Goal: Contribute content: Contribute content

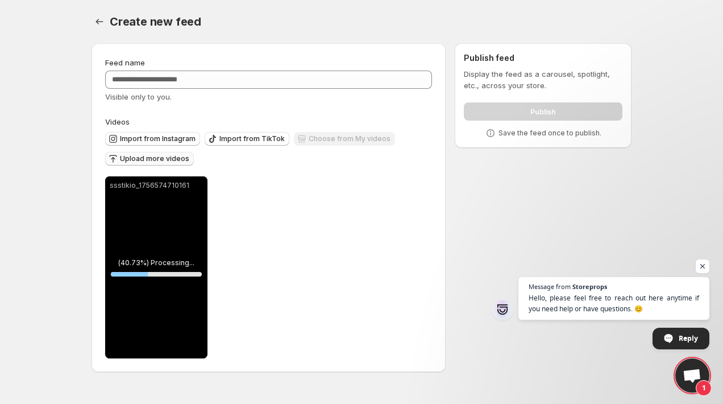
click at [167, 155] on span "Upload more videos" at bounding box center [154, 158] width 69 height 9
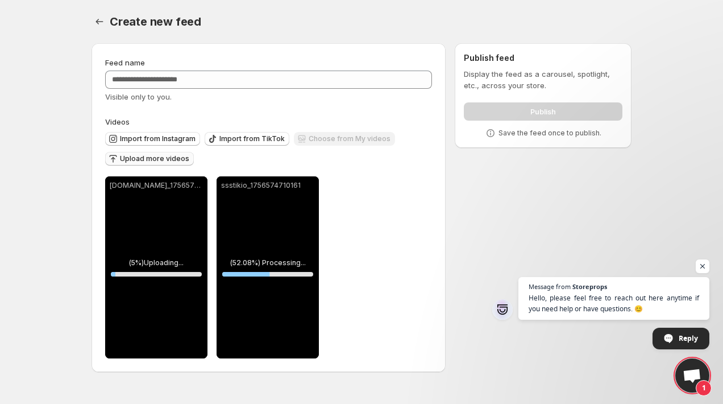
click at [217, 153] on div "Import from Instagram Import from TikTok Choose from My videos Upload more vide…" at bounding box center [266, 147] width 331 height 40
click at [196, 160] on div "Import from Instagram Import from TikTok Choose from My videos Upload more vide…" at bounding box center [266, 147] width 331 height 40
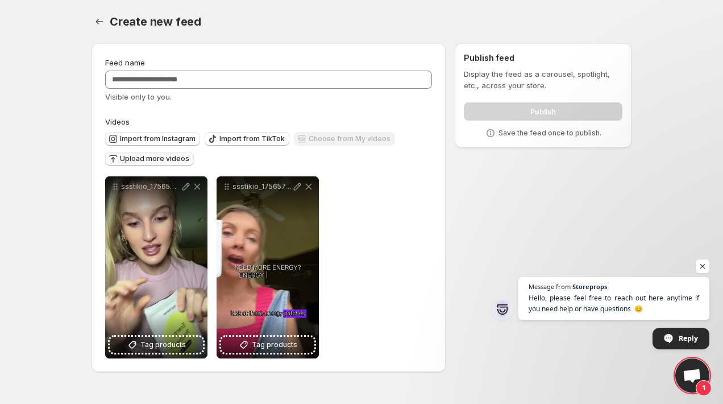
click at [168, 153] on button "Upload more videos" at bounding box center [149, 159] width 89 height 14
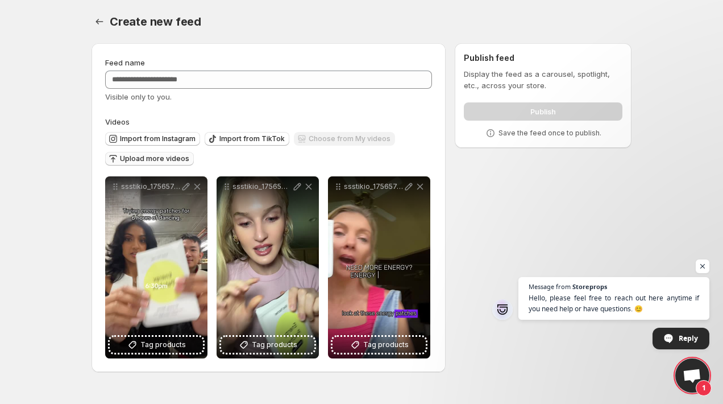
click at [154, 156] on span "Upload more videos" at bounding box center [154, 158] width 69 height 9
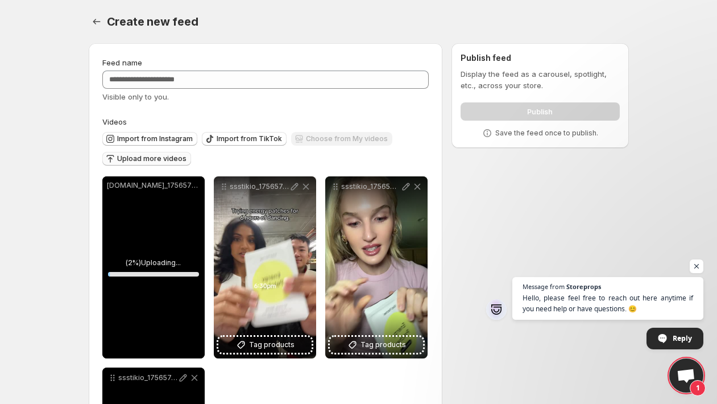
scroll to position [173, 0]
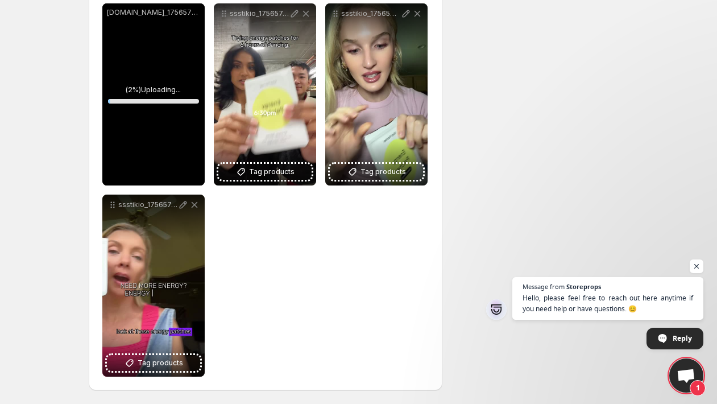
click at [271, 267] on div "**********" at bounding box center [265, 189] width 327 height 373
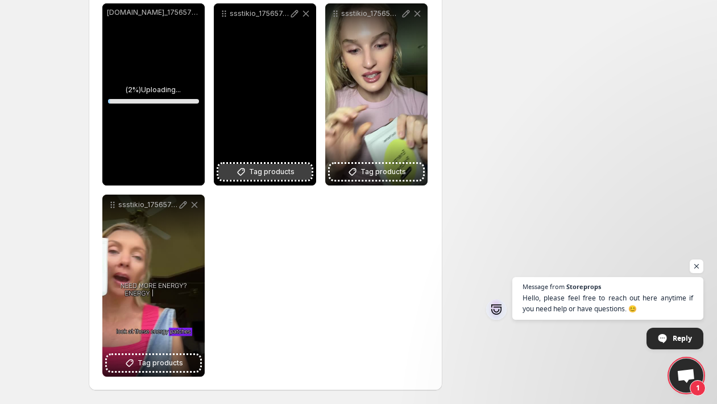
click at [259, 170] on span "Tag products" at bounding box center [271, 171] width 45 height 11
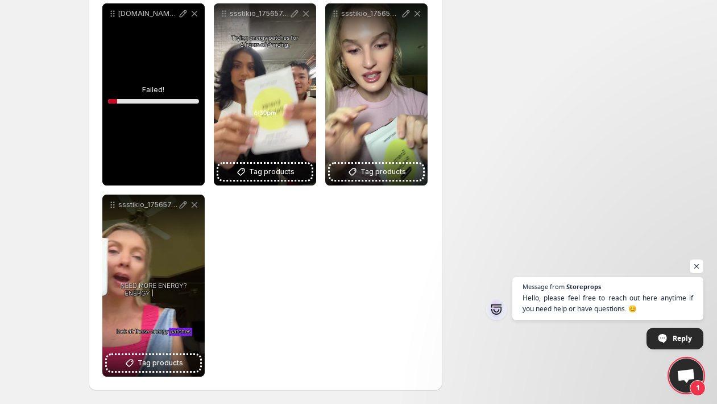
click at [153, 72] on div "[DOMAIN_NAME]_1756575100675.mp4" at bounding box center [153, 94] width 102 height 182
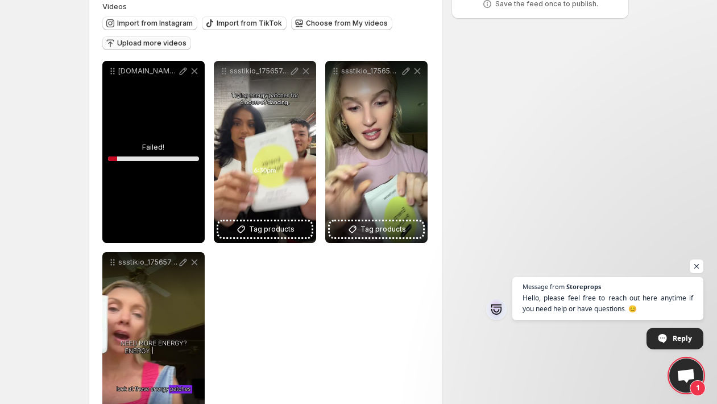
scroll to position [82, 0]
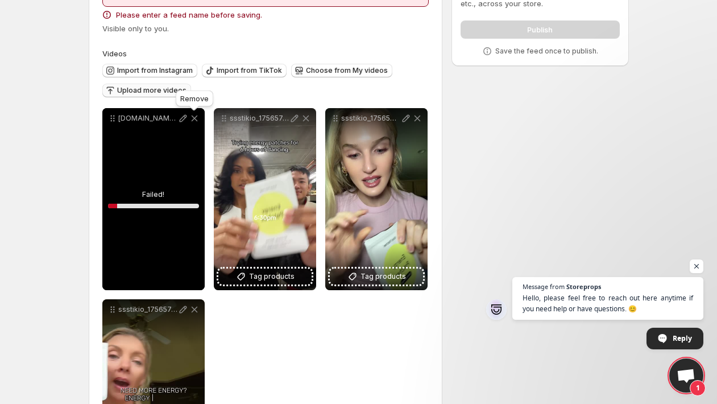
click at [196, 117] on icon at bounding box center [194, 118] width 11 height 11
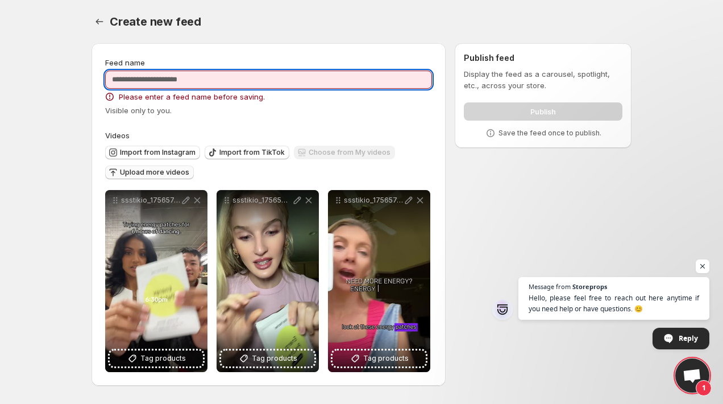
click at [167, 80] on input "Feed name" at bounding box center [268, 79] width 327 height 18
type input "*"
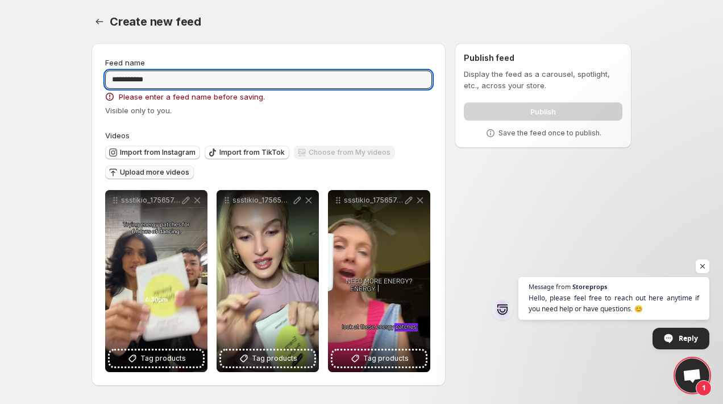
type input "**********"
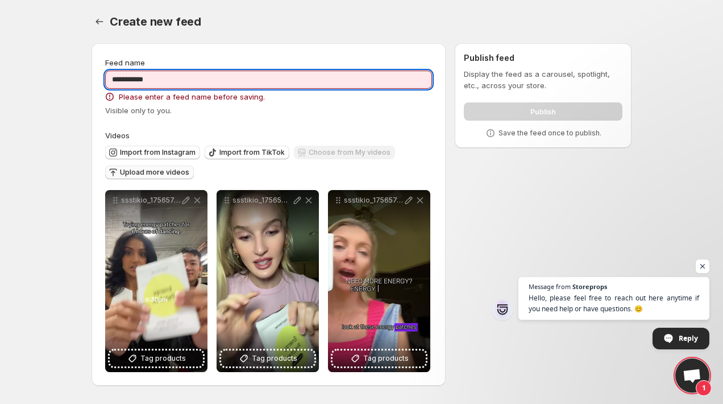
click at [172, 164] on div "Import from Instagram Import from TikTok Choose from My videos Upload more vide…" at bounding box center [266, 161] width 331 height 40
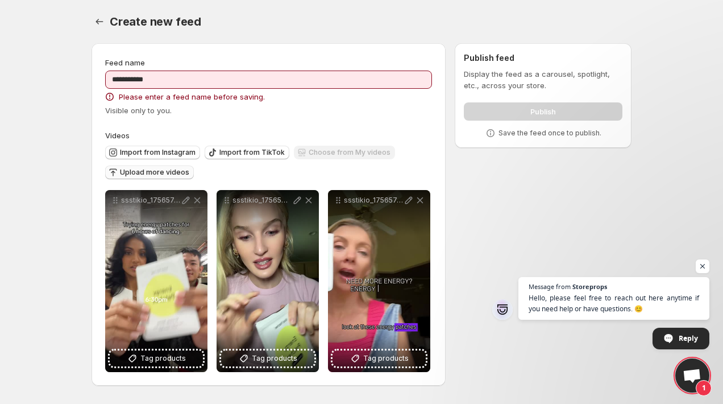
click at [171, 168] on button "Upload more videos" at bounding box center [149, 172] width 89 height 14
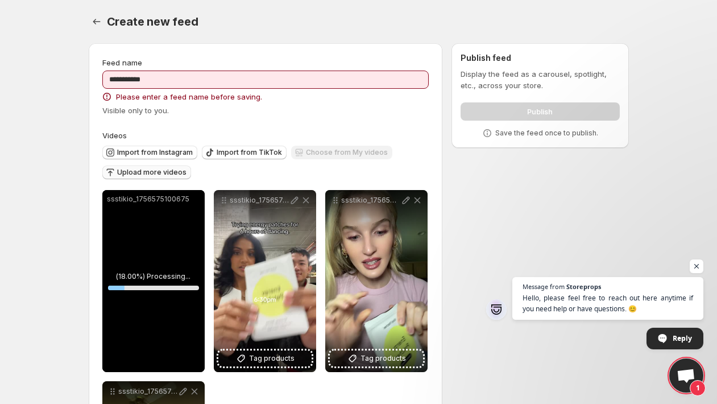
click at [141, 175] on span "Upload more videos" at bounding box center [151, 172] width 69 height 9
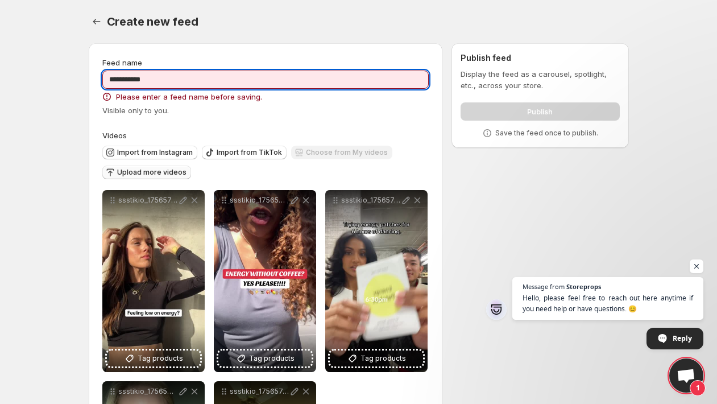
click at [156, 77] on input "**********" at bounding box center [265, 79] width 327 height 18
click at [261, 44] on div "**********" at bounding box center [266, 309] width 354 height 533
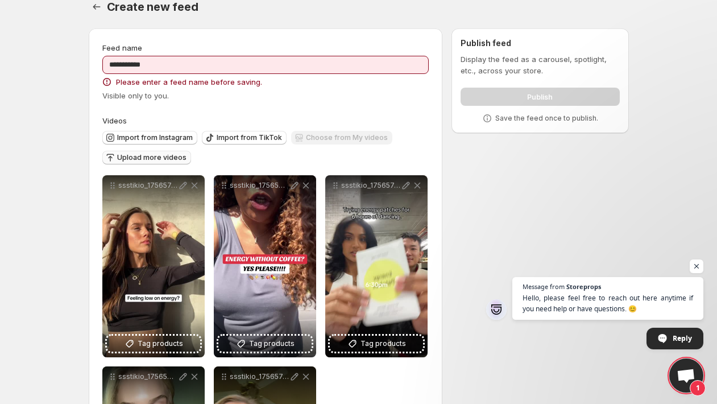
scroll to position [24, 0]
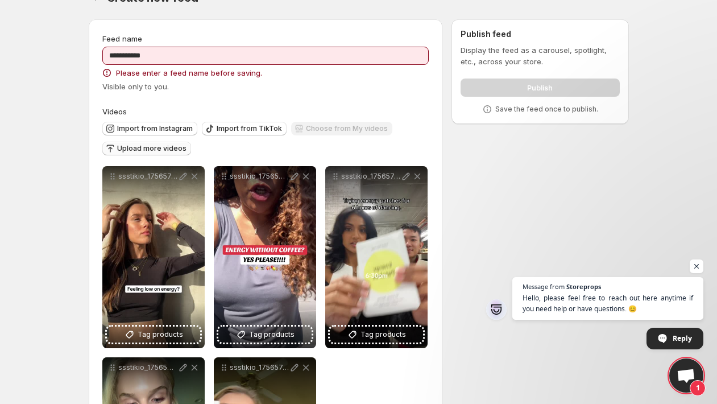
click at [132, 147] on span "Upload more videos" at bounding box center [151, 148] width 69 height 9
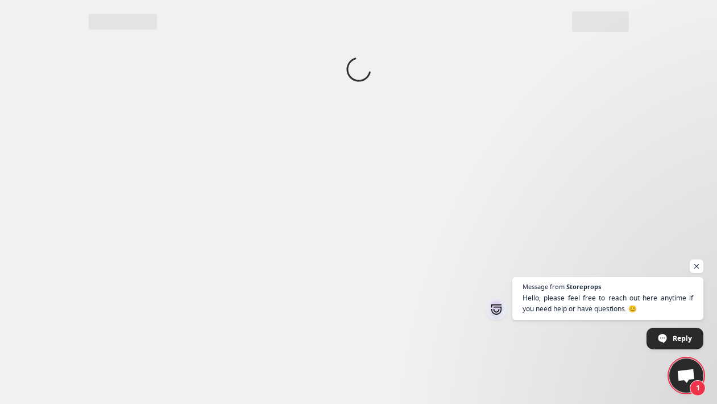
scroll to position [0, 0]
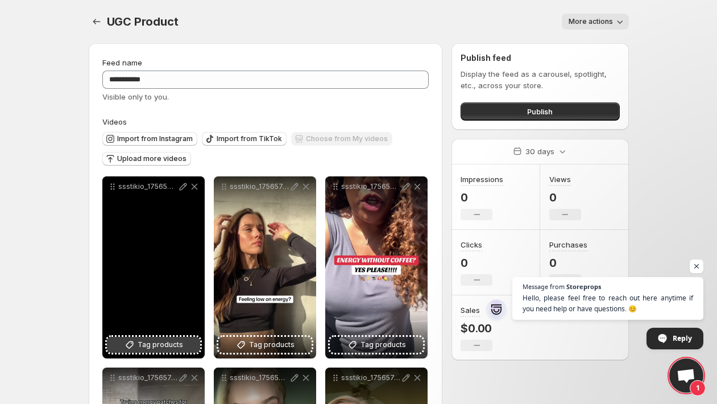
click at [156, 338] on button "Tag products" at bounding box center [153, 345] width 93 height 16
click at [153, 339] on span "Energy" at bounding box center [143, 341] width 24 height 9
click at [168, 335] on div "Energy" at bounding box center [153, 341] width 93 height 23
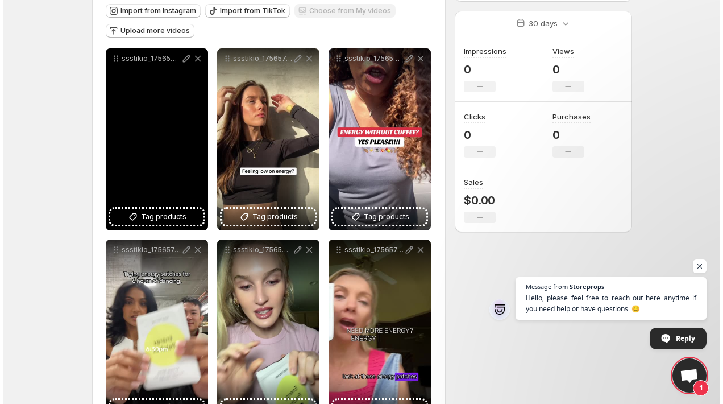
scroll to position [173, 0]
